Goal: Obtain resource: Obtain resource

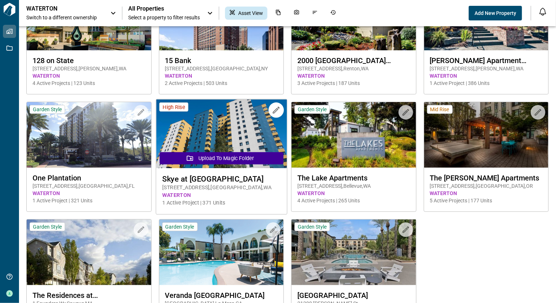
scroll to position [104, 0]
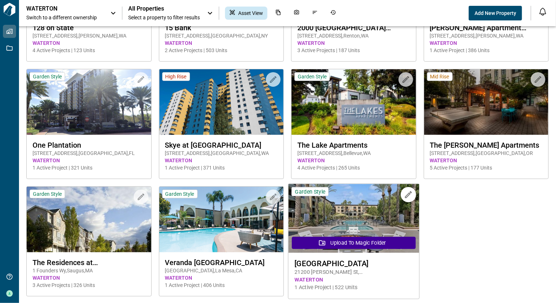
click at [351, 226] on img at bounding box center [353, 218] width 131 height 69
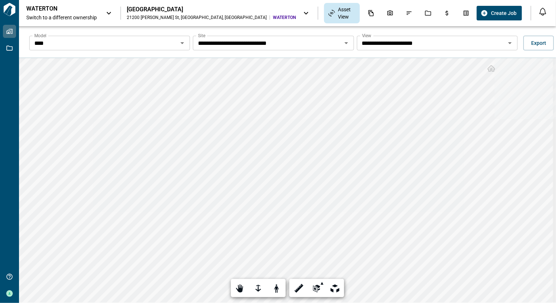
click at [344, 43] on icon "Open" at bounding box center [346, 43] width 4 height 2
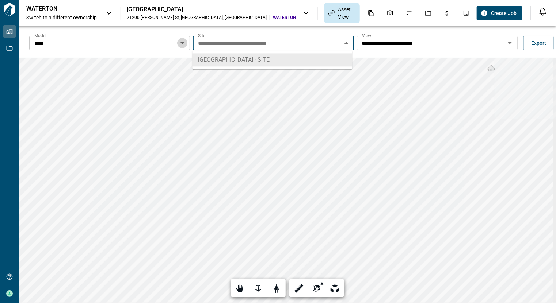
click at [179, 43] on icon "Open" at bounding box center [182, 43] width 9 height 9
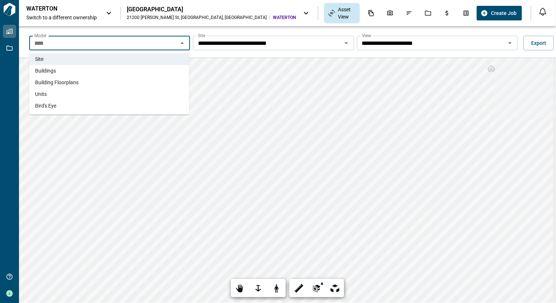
click at [140, 95] on li "Units" at bounding box center [109, 94] width 160 height 12
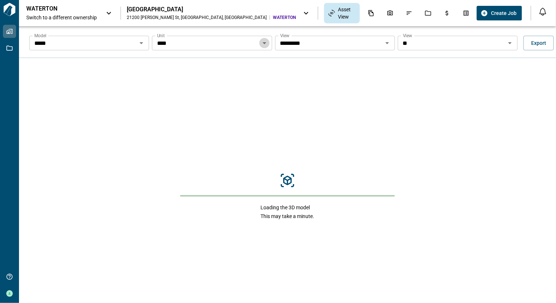
click at [260, 42] on icon "Open" at bounding box center [264, 43] width 9 height 9
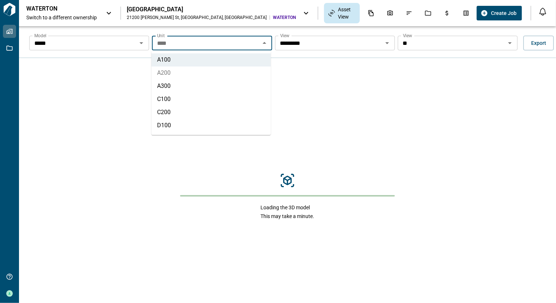
click at [227, 71] on li "A200" at bounding box center [210, 72] width 119 height 13
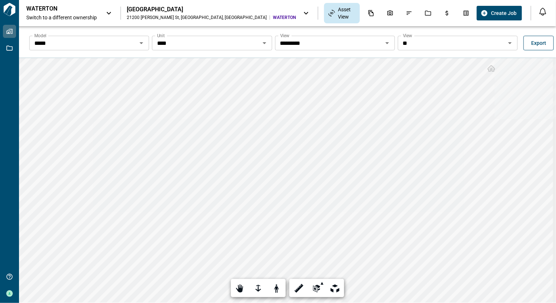
click at [543, 49] on button "Export" at bounding box center [538, 43] width 30 height 15
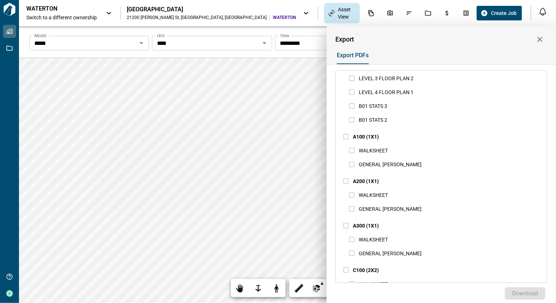
scroll to position [300, 0]
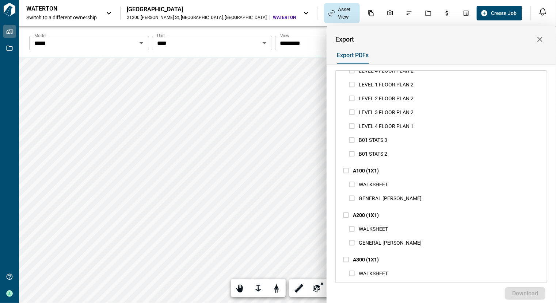
click at [341, 216] on div "Select all WATERTON - WARNER CENTER - SITE SITE PLAN SUMMARY SITE STATS BUILDIN…" at bounding box center [440, 105] width 211 height 671
click at [540, 39] on icon "button" at bounding box center [539, 39] width 9 height 9
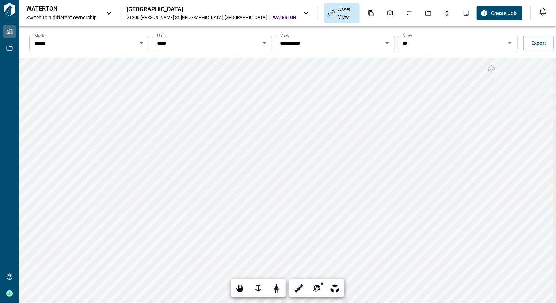
click at [504, 47] on div at bounding box center [508, 43] width 9 height 10
click at [505, 44] on icon "Open" at bounding box center [509, 43] width 9 height 9
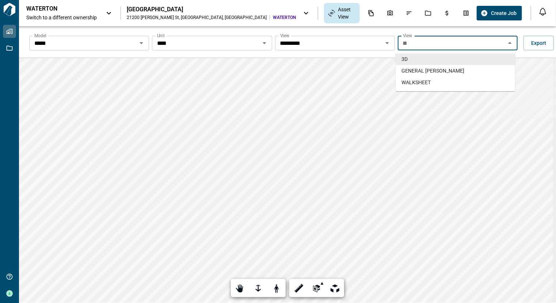
click at [505, 42] on icon "Close" at bounding box center [509, 43] width 9 height 9
